Goal: Task Accomplishment & Management: Complete application form

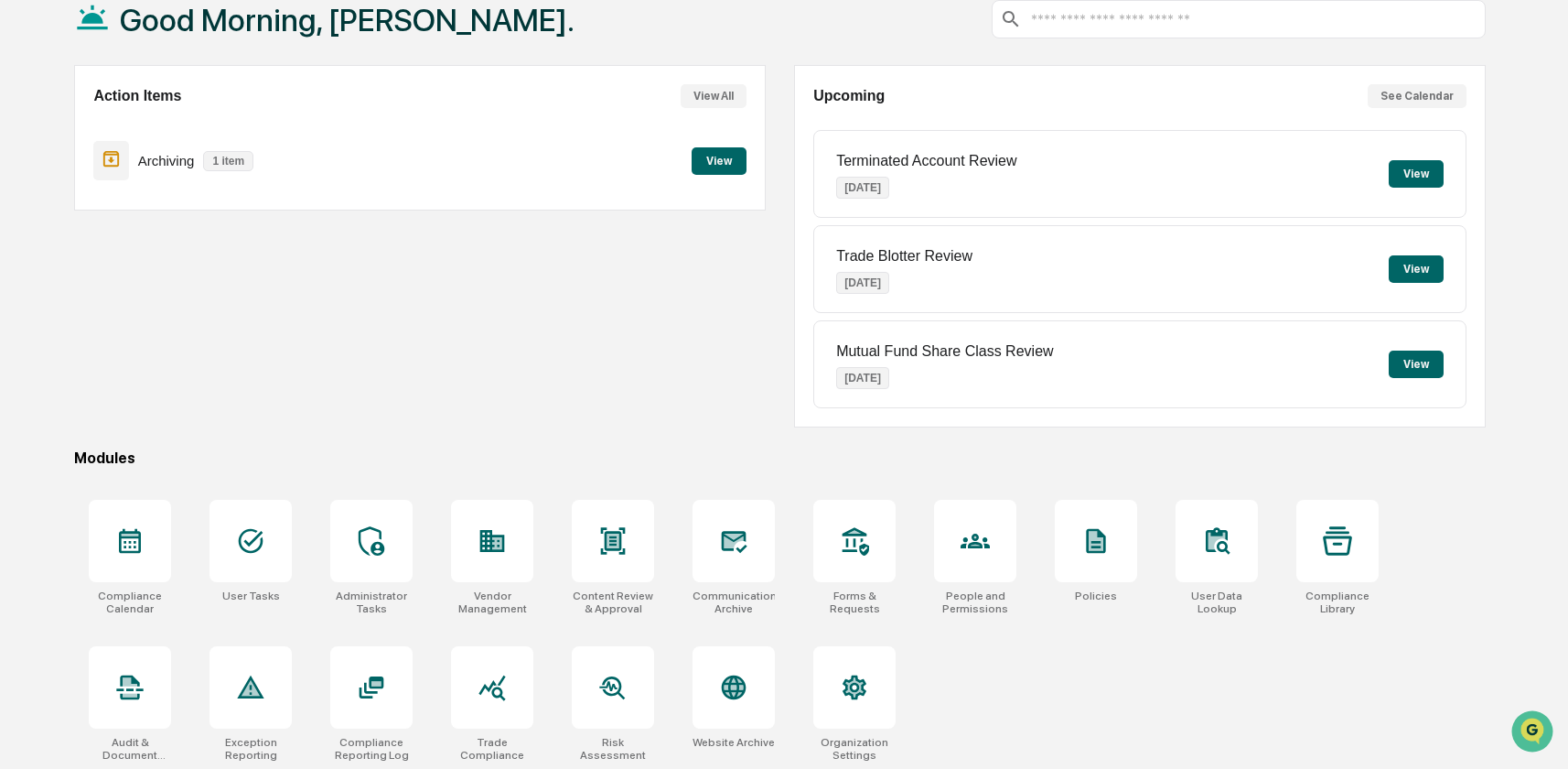
scroll to position [117, 0]
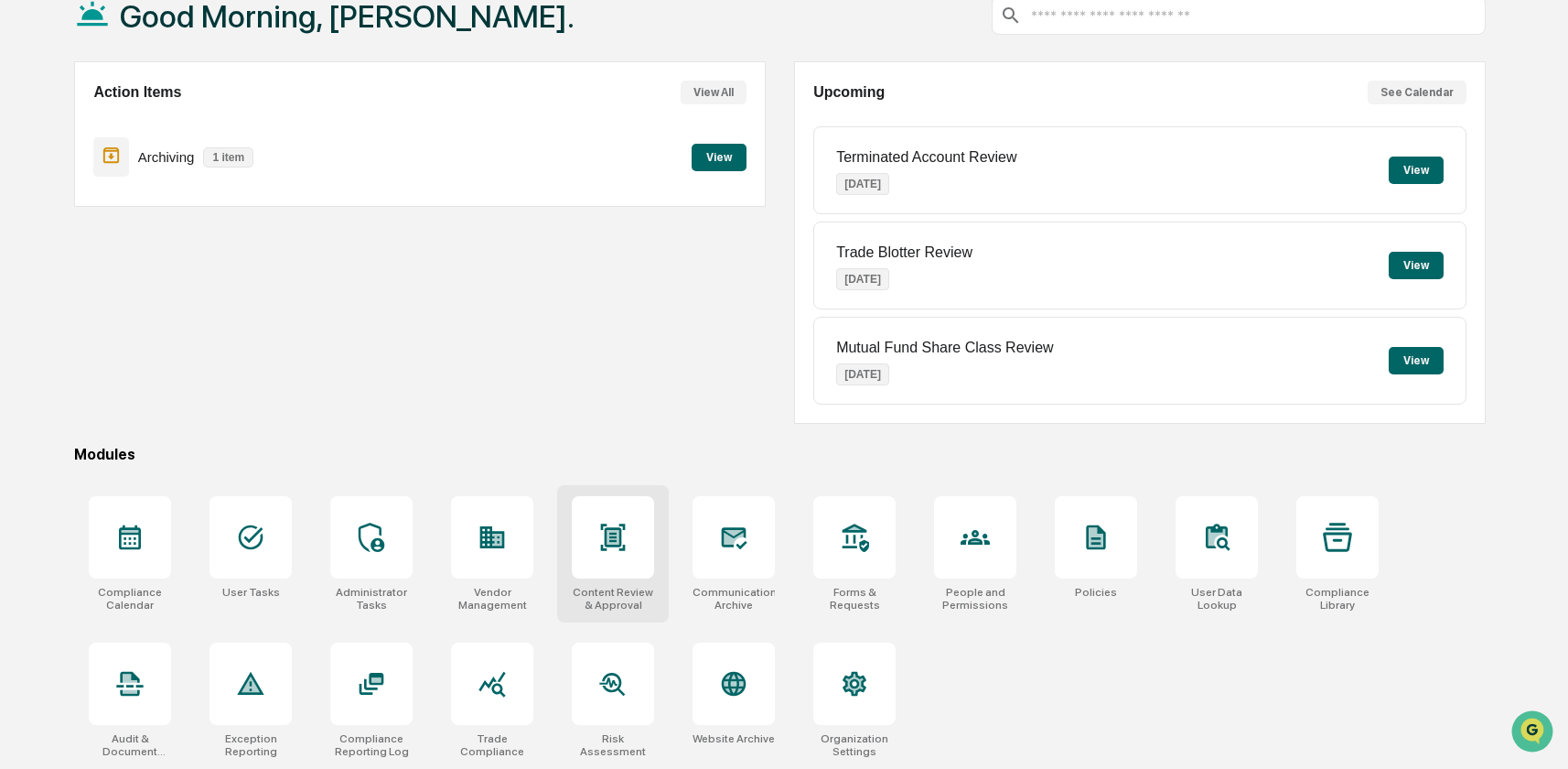
click at [614, 526] on icon at bounding box center [613, 537] width 30 height 30
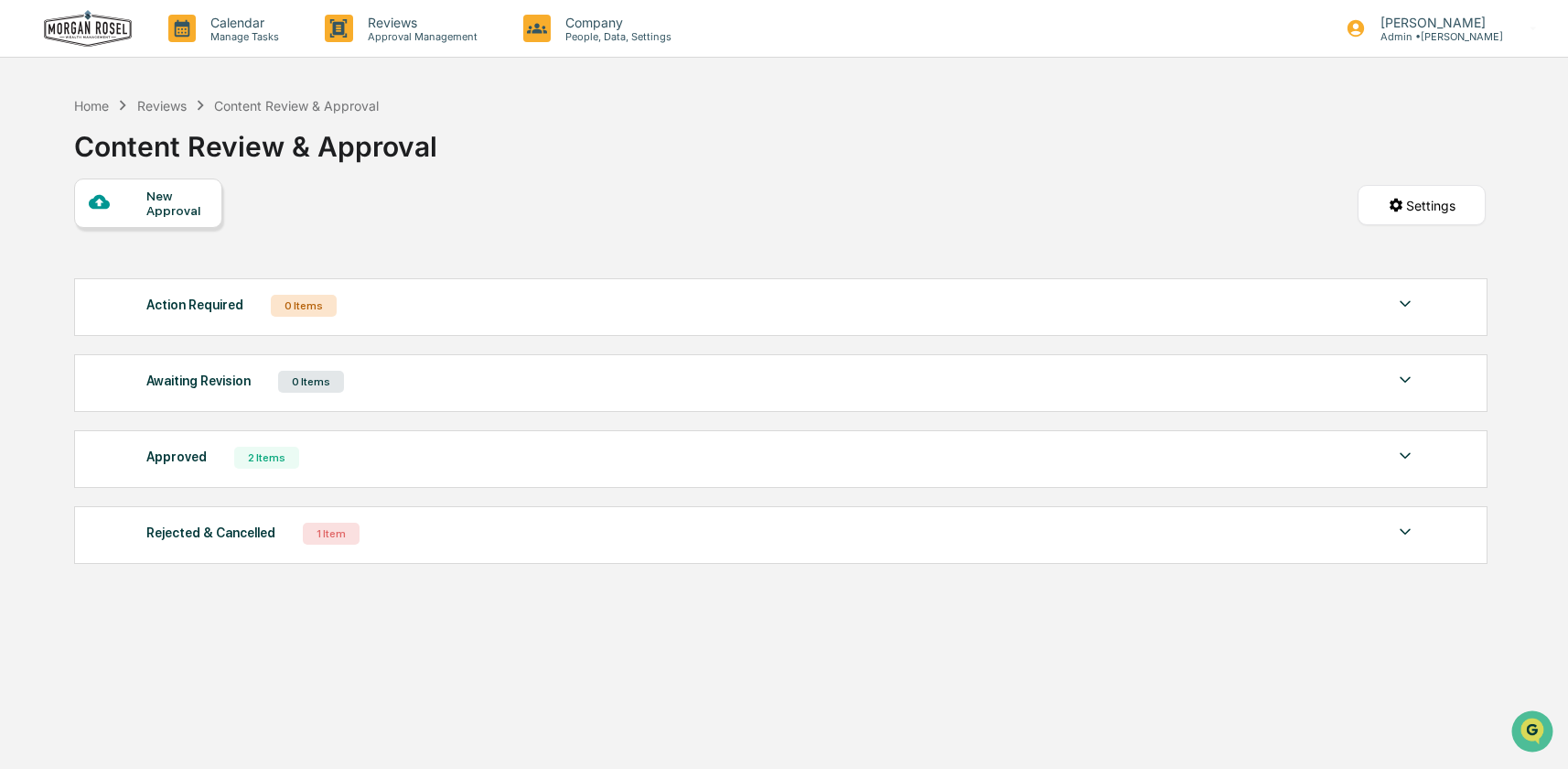
click at [1400, 532] on img at bounding box center [1405, 531] width 22 height 22
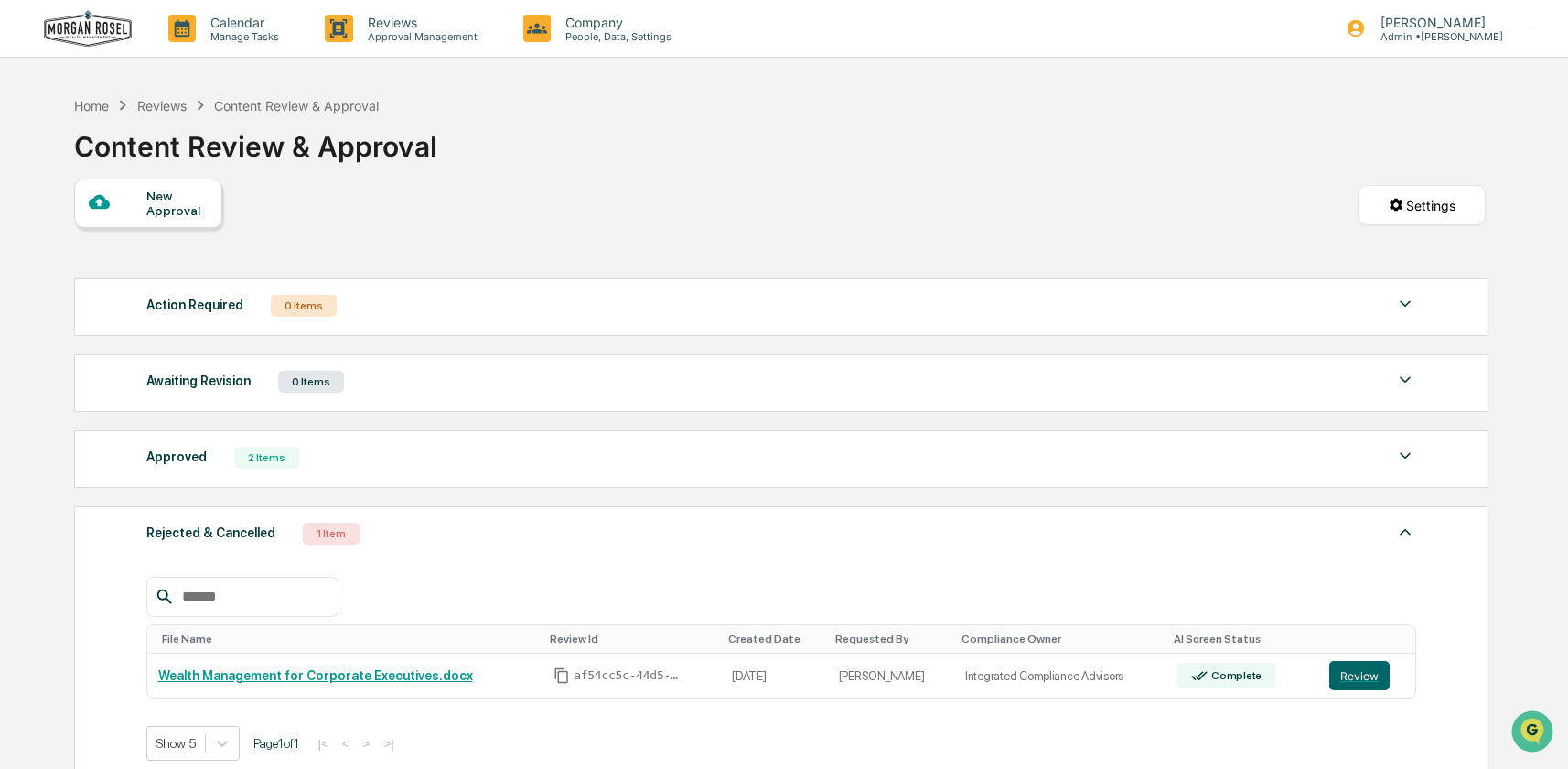
click at [173, 189] on div "New Approval" at bounding box center [177, 203] width 61 height 30
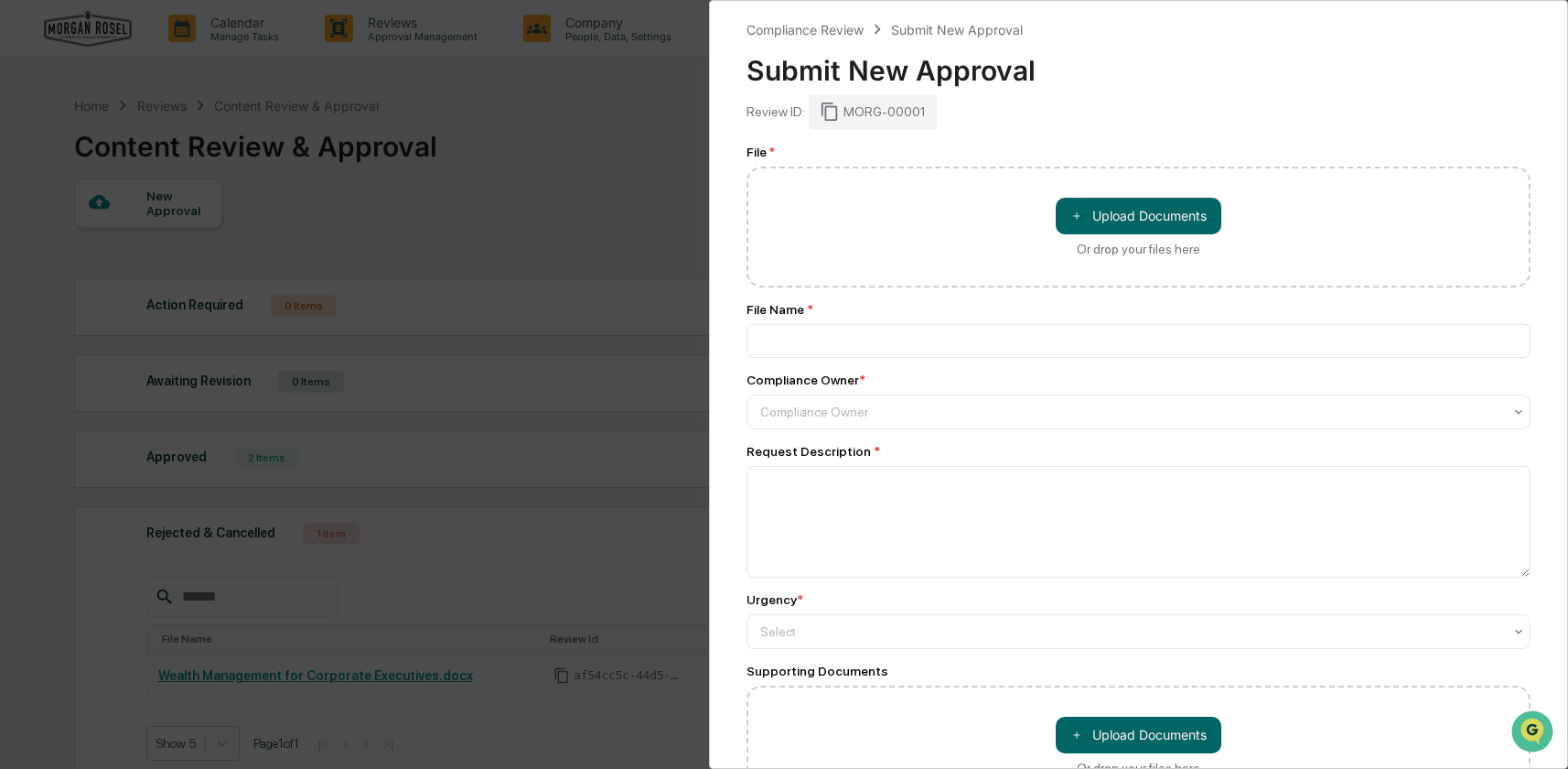
click at [668, 111] on div "Compliance Review Submit New Approval Submit New Approval Review ID: MORG-00001…" at bounding box center [784, 384] width 1568 height 769
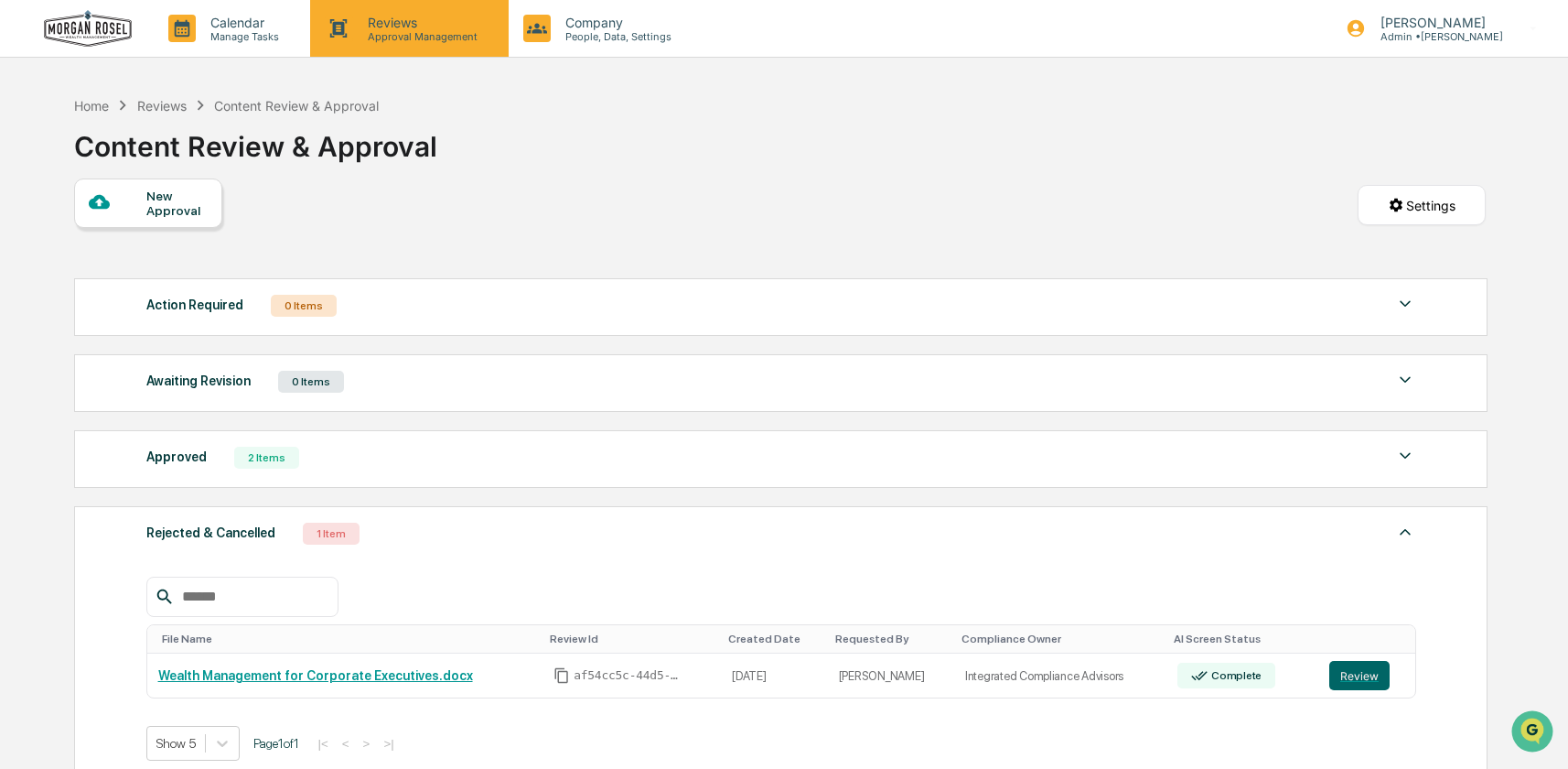
click at [398, 41] on p "Approval Management" at bounding box center [420, 36] width 134 height 13
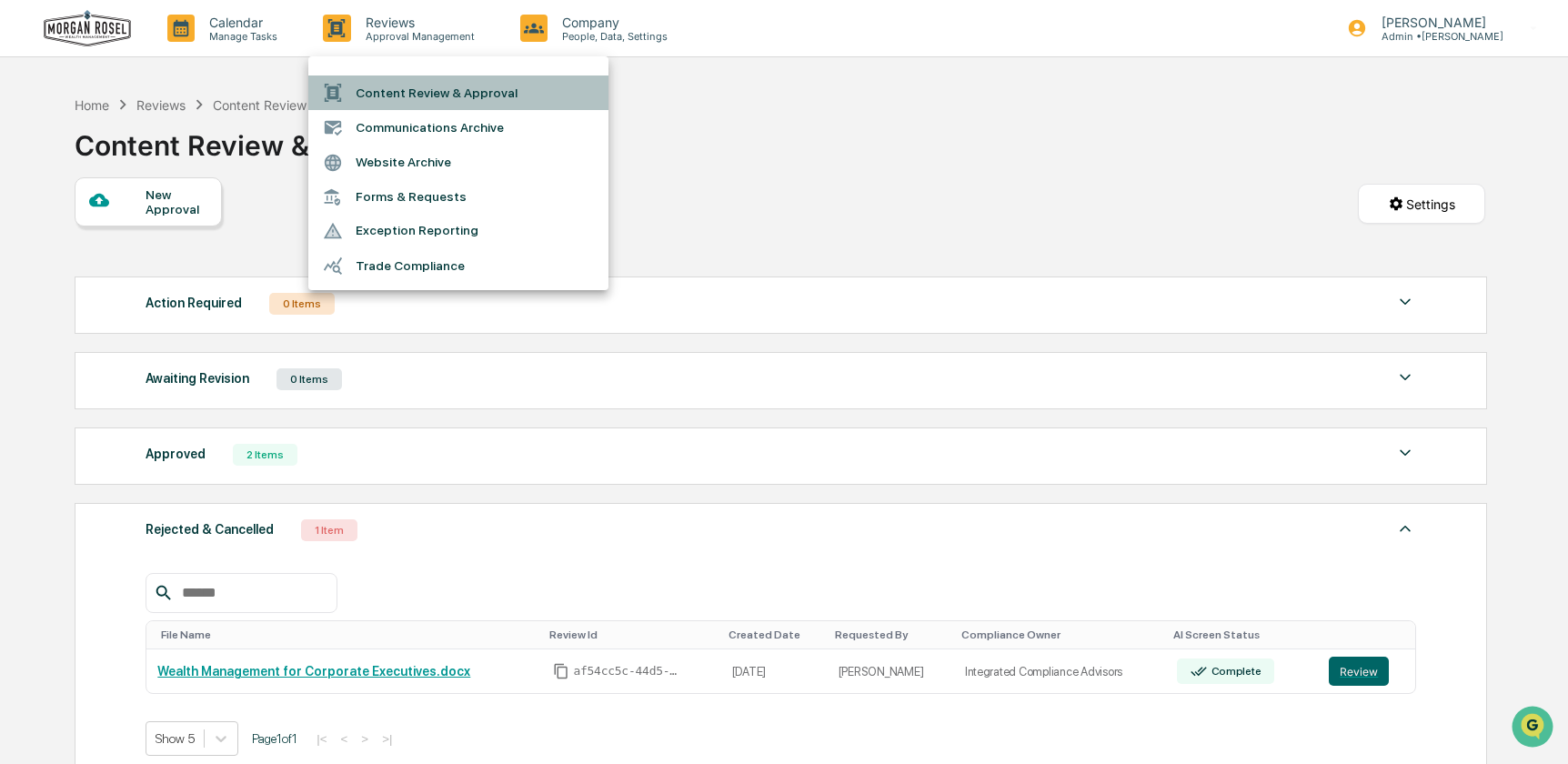
click at [404, 95] on li "Content Review & Approval" at bounding box center [458, 92] width 300 height 34
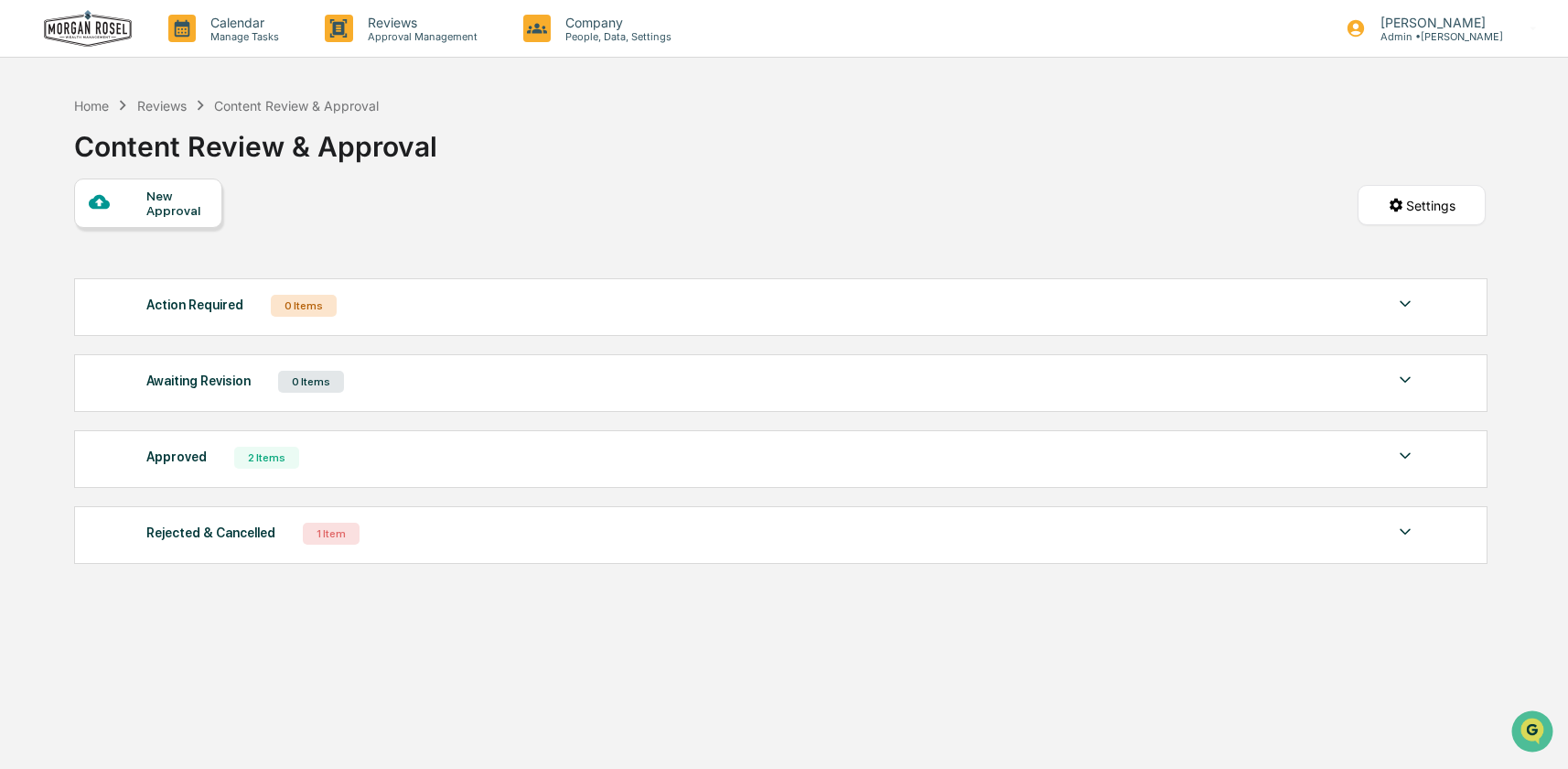
click at [139, 210] on div at bounding box center [117, 202] width 57 height 23
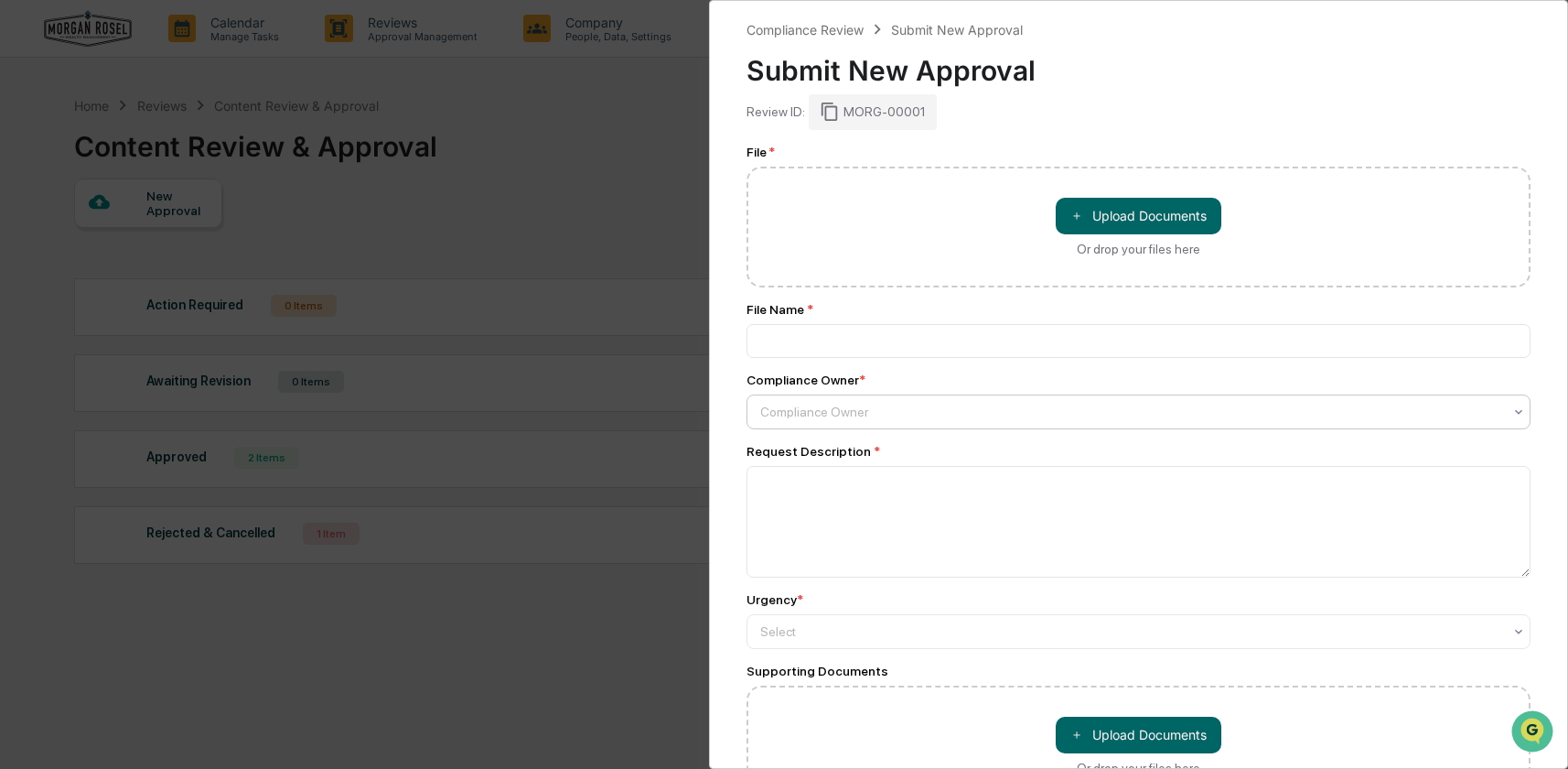
click at [845, 411] on div at bounding box center [1131, 412] width 742 height 19
click at [648, 205] on div "Compliance Review Submit New Approval Submit New Approval Review ID: MORG-00001…" at bounding box center [784, 384] width 1568 height 769
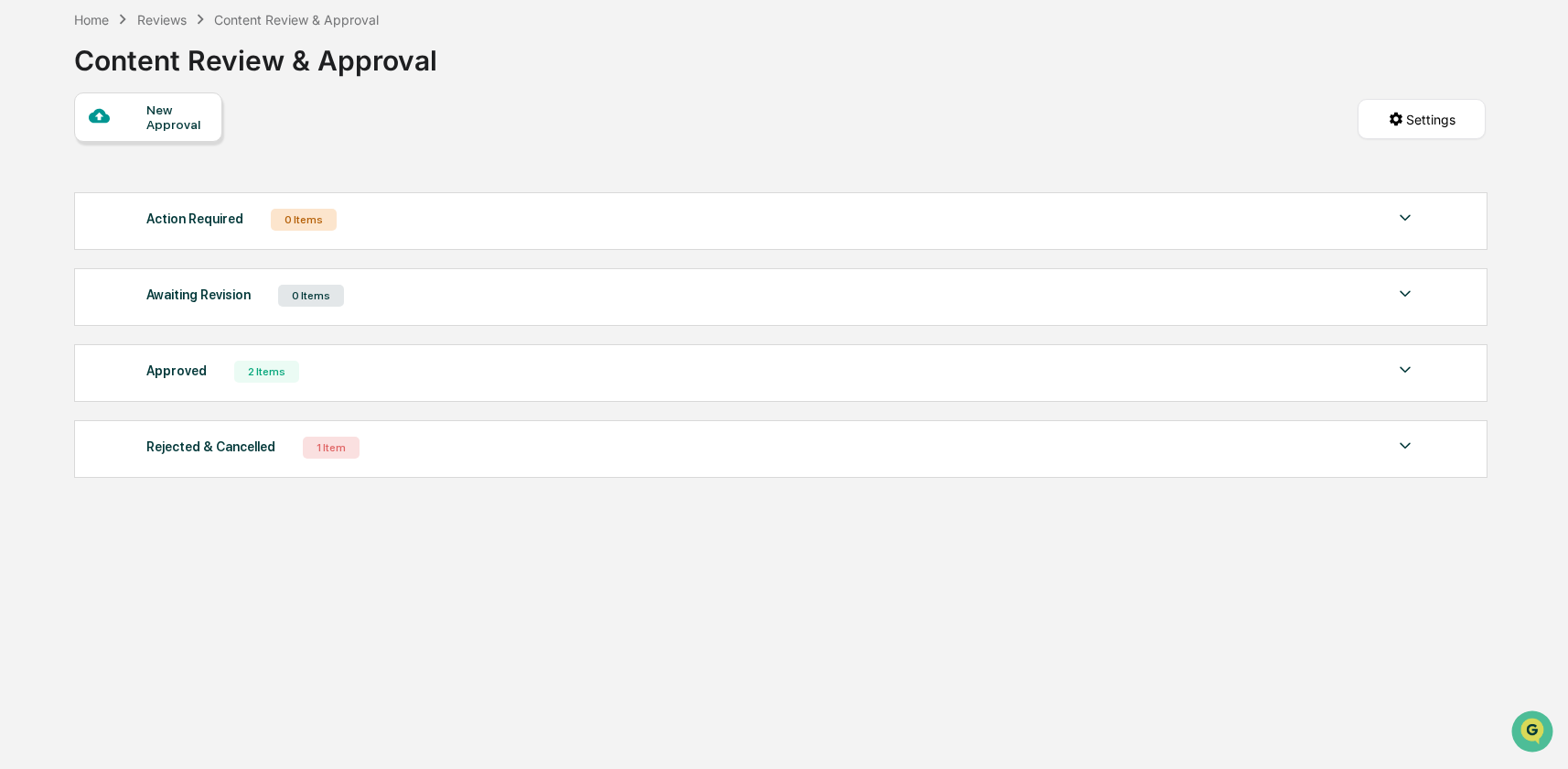
scroll to position [87, 0]
click at [171, 114] on div "New Approval" at bounding box center [177, 116] width 61 height 30
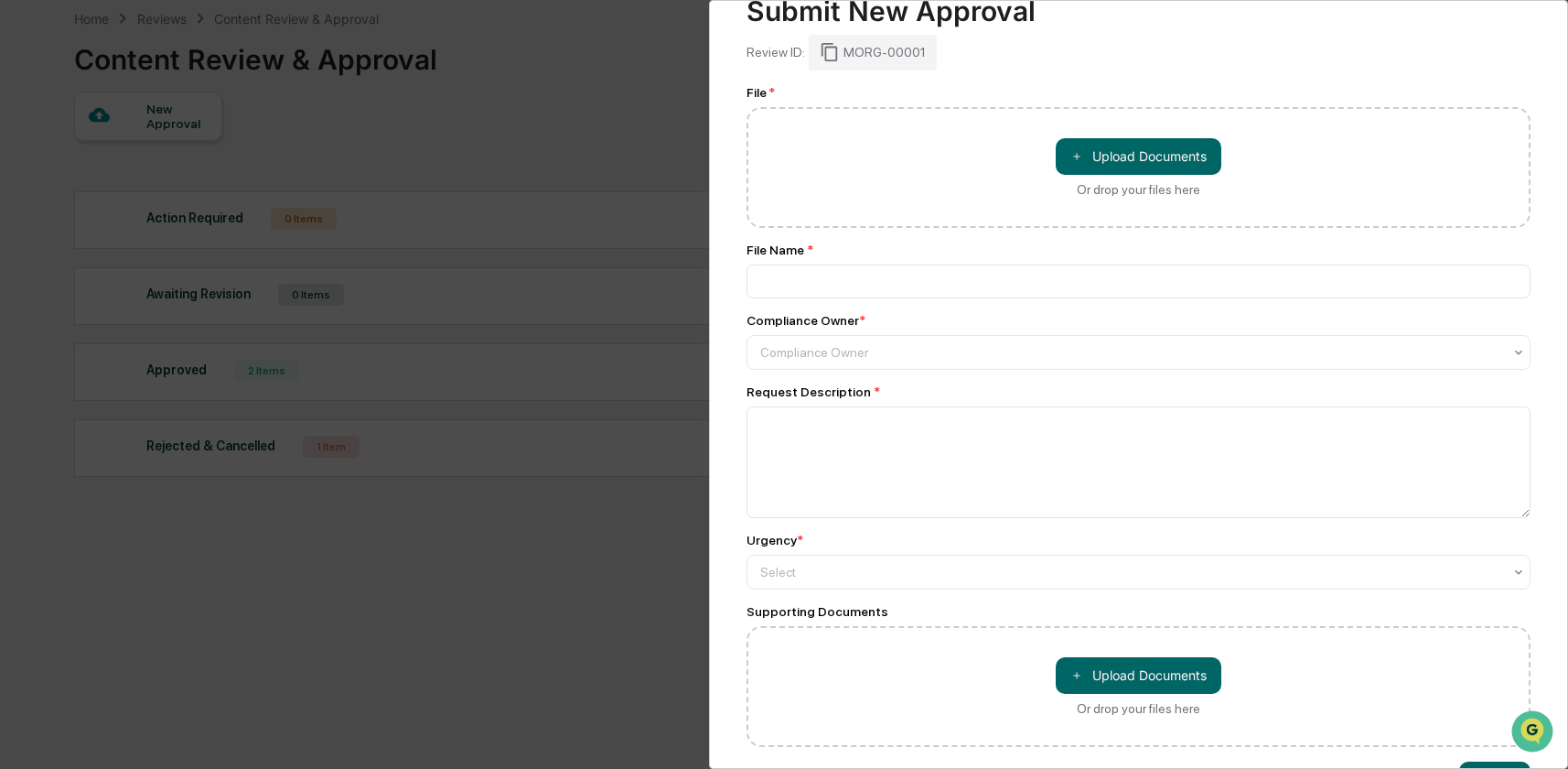
scroll to position [92, 0]
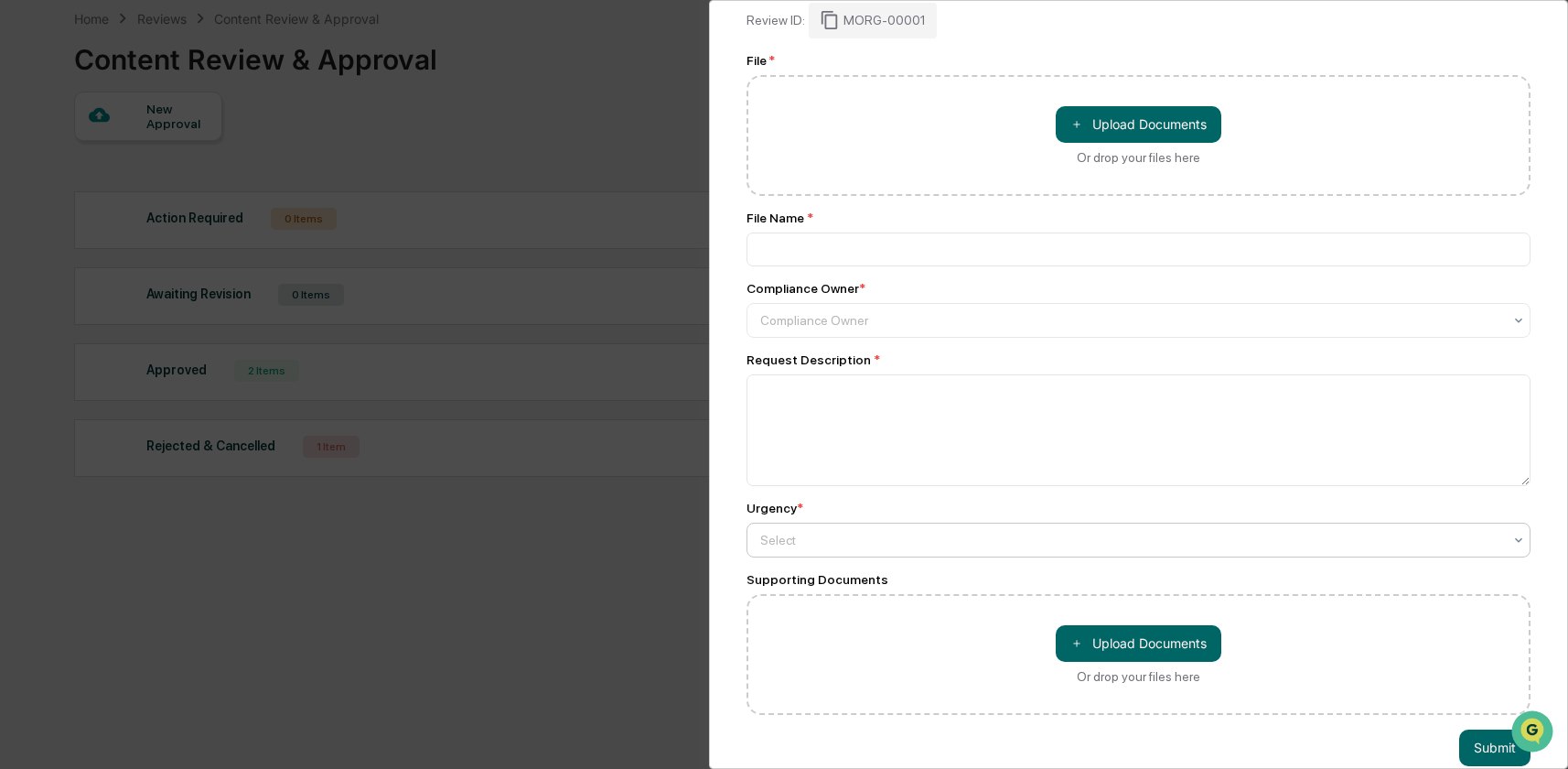
click at [862, 543] on div at bounding box center [1131, 540] width 742 height 19
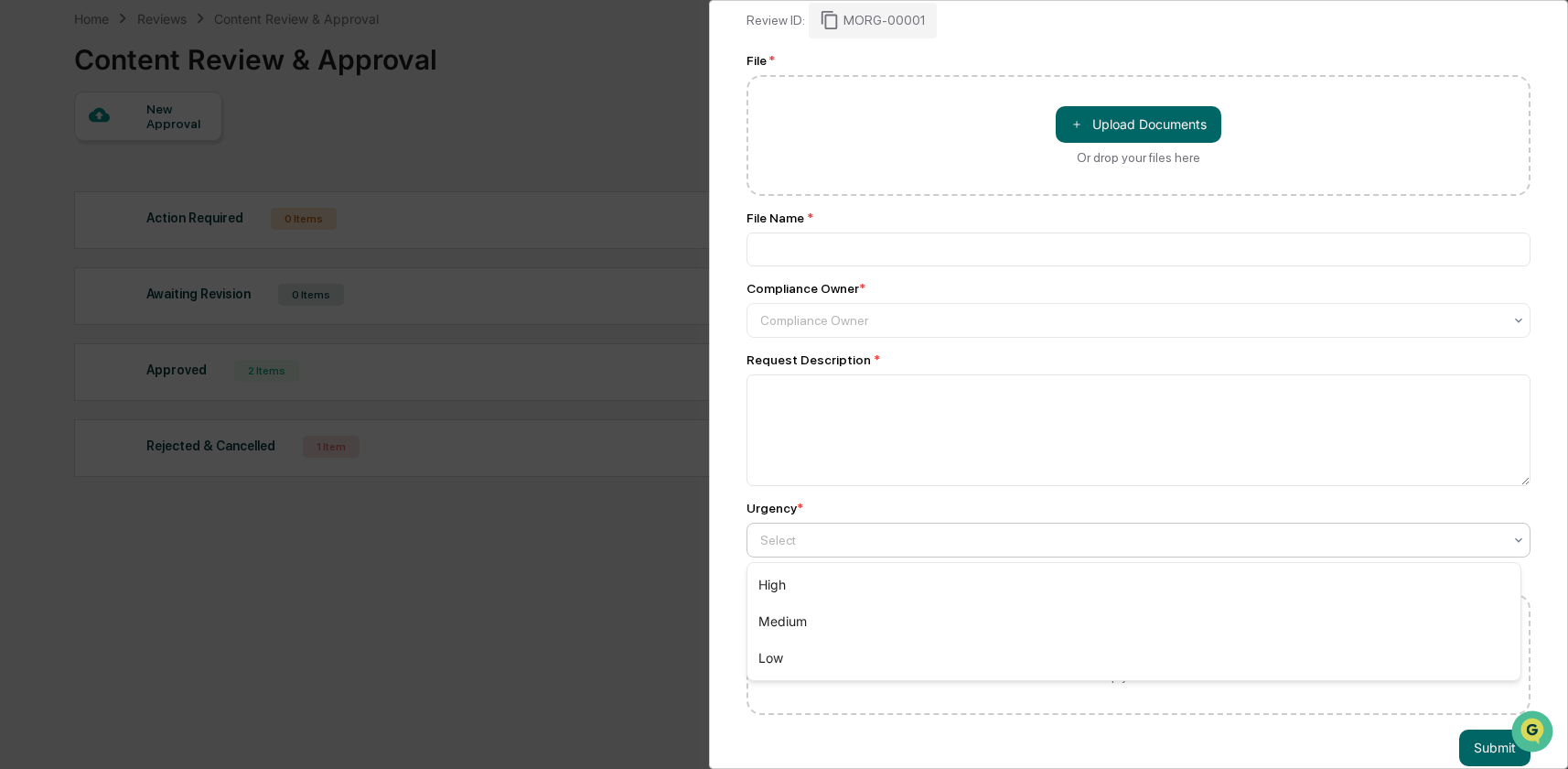
click at [638, 143] on div "Compliance Review Submit New Approval Submit New Approval Review ID: MORG-00001…" at bounding box center [784, 384] width 1568 height 769
